Goal: Find specific page/section: Find specific page/section

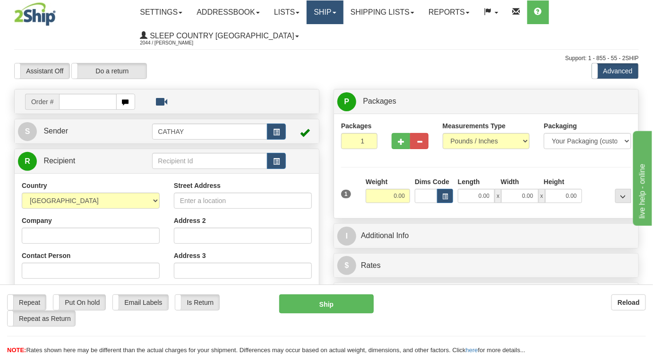
click at [332, 4] on link "Ship" at bounding box center [325, 12] width 36 height 24
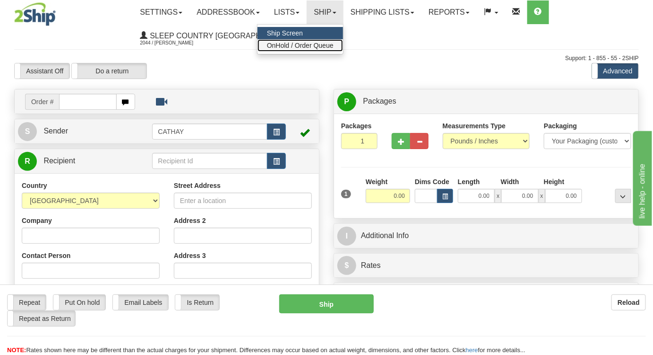
click at [329, 43] on span "OnHold / Order Queue" at bounding box center [300, 46] width 67 height 8
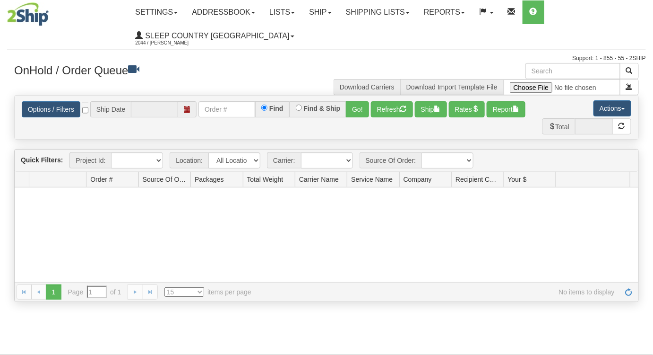
type input "08/14/2025"
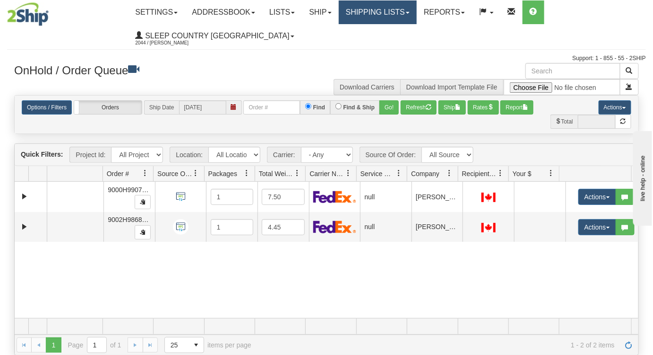
click at [393, 7] on link "Shipping lists" at bounding box center [378, 12] width 78 height 24
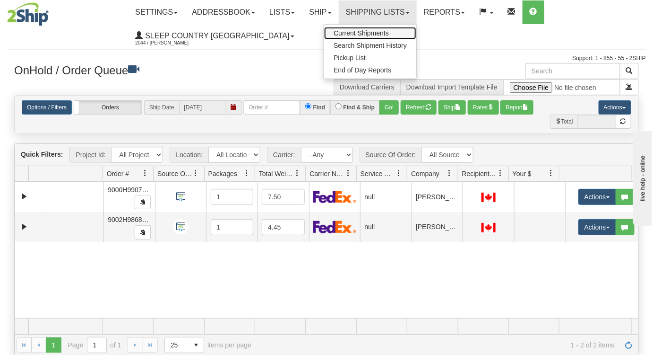
click at [389, 33] on span "Current Shipments" at bounding box center [361, 33] width 55 height 8
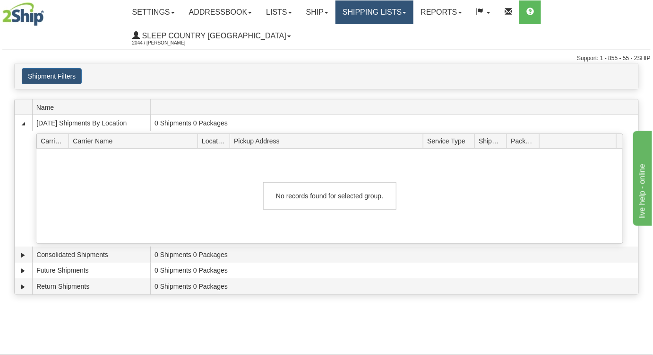
click at [384, 17] on link "Shipping lists" at bounding box center [375, 12] width 78 height 24
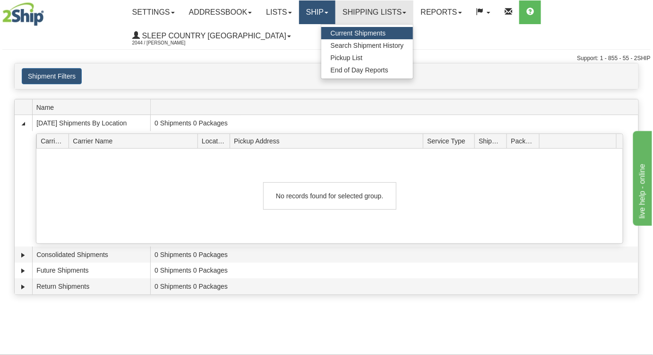
click at [321, 9] on link "Ship" at bounding box center [317, 12] width 36 height 24
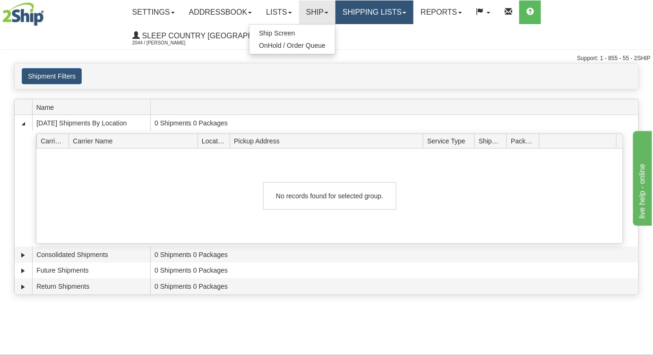
click at [351, 11] on link "Shipping lists" at bounding box center [375, 12] width 78 height 24
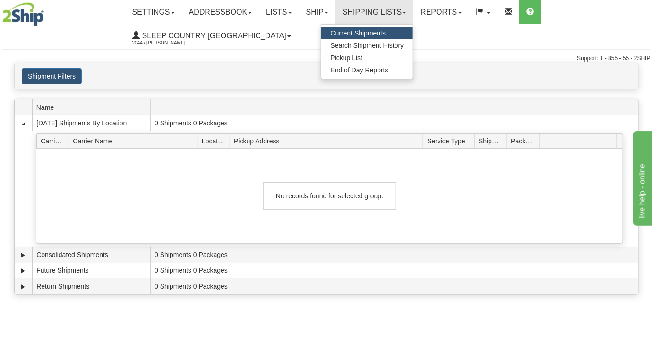
click at [358, 31] on span "Current Shipments" at bounding box center [358, 33] width 55 height 8
